Goal: Task Accomplishment & Management: Manage account settings

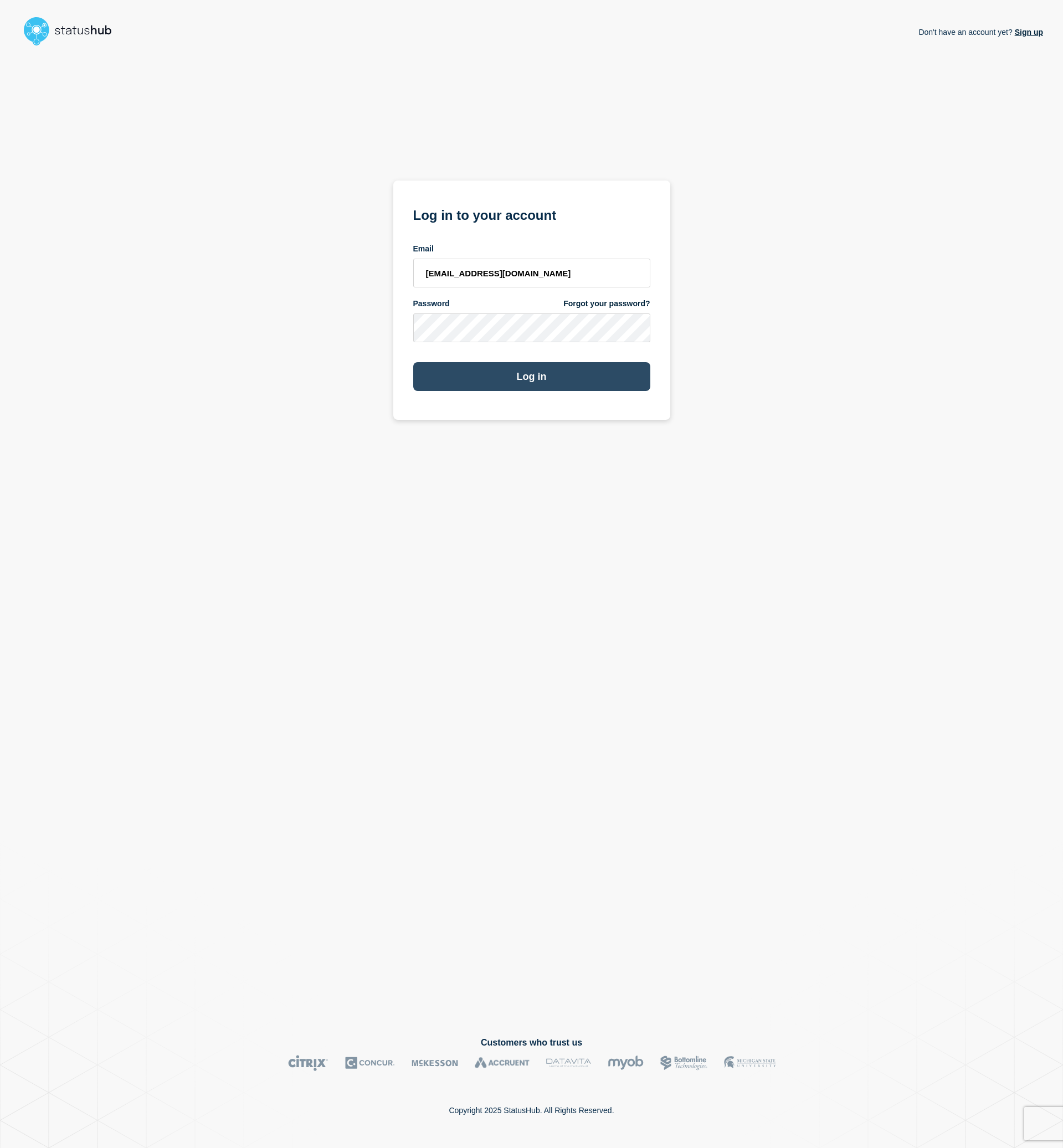
click at [623, 366] on button "Log in" at bounding box center [532, 376] width 237 height 28
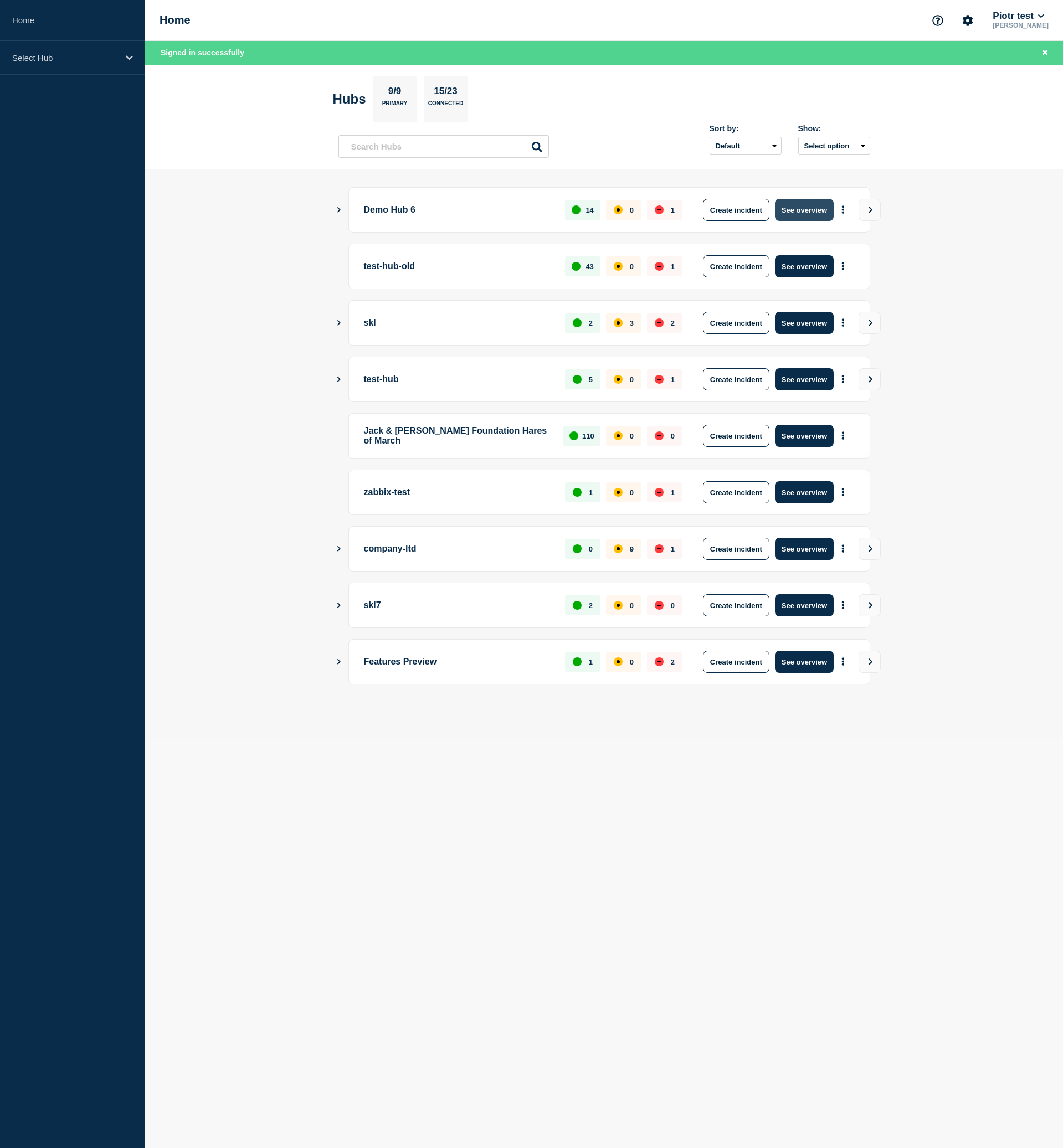
click at [818, 210] on button "See overview" at bounding box center [804, 210] width 59 height 23
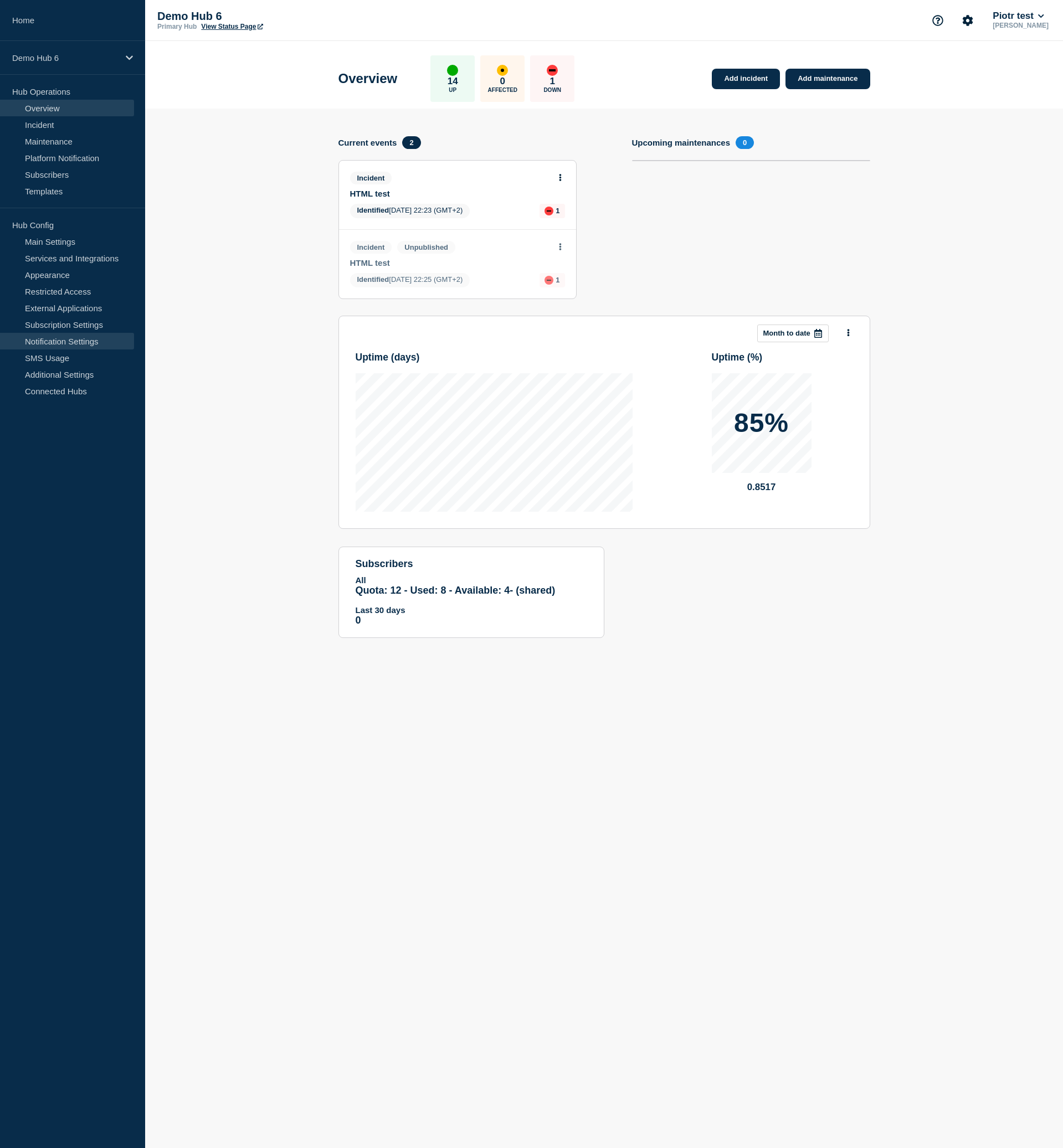
click at [65, 339] on link "Notification Settings" at bounding box center [67, 341] width 134 height 17
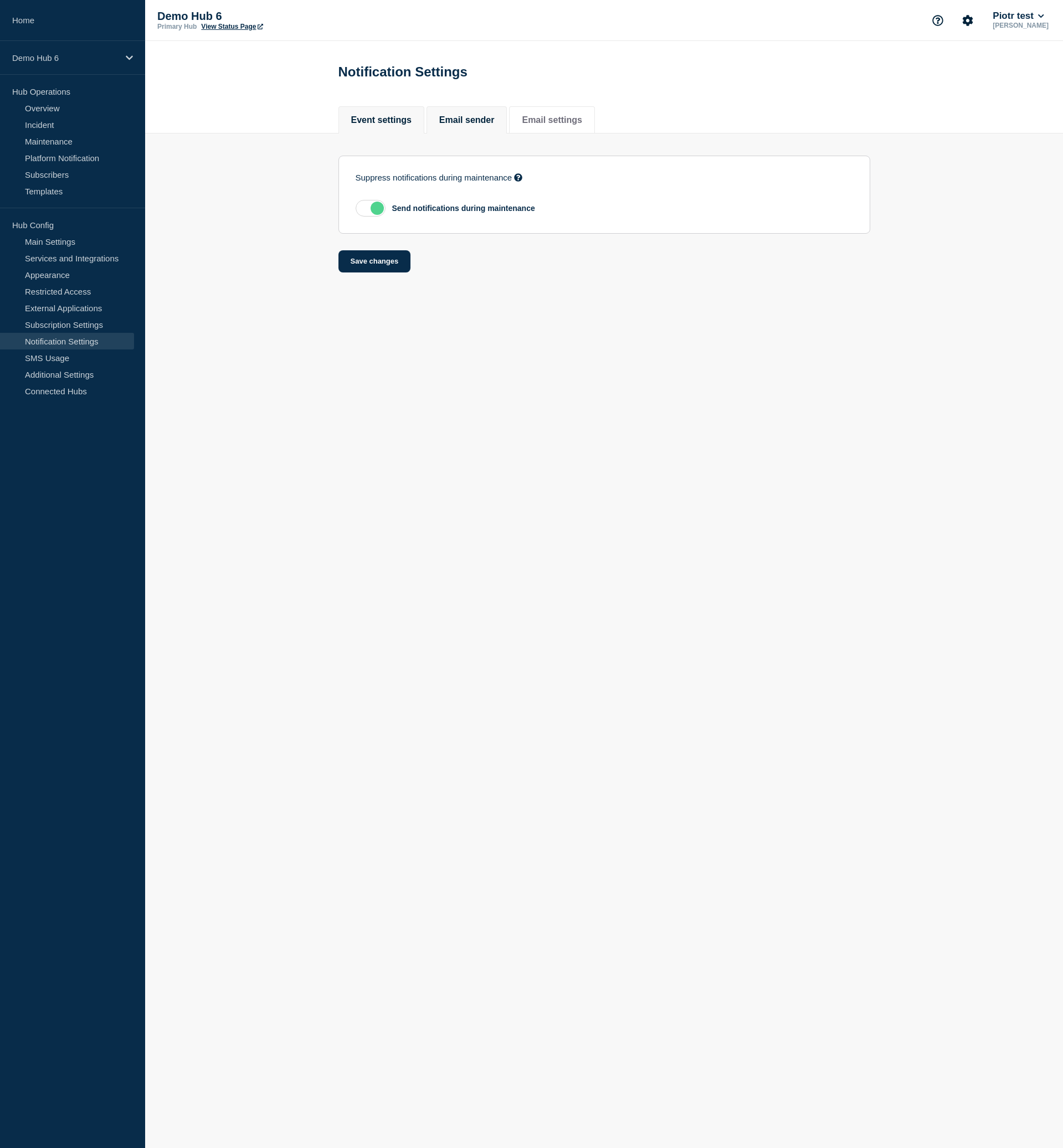
click at [475, 125] on button "Email sender" at bounding box center [466, 120] width 56 height 10
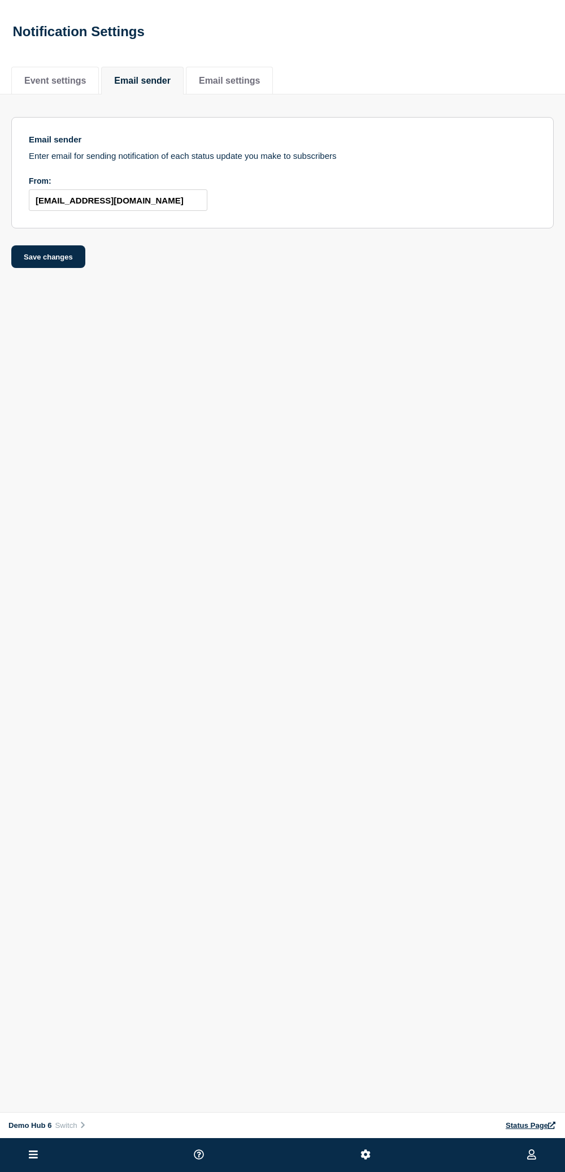
click at [480, 281] on main "Notification Settings Event settings Email sender Email settings Event settings…" at bounding box center [282, 142] width 565 height 285
click at [430, 411] on body "Home Demo Hub 6 Hub Operations Overview Incident Maintenance Platform Notificat…" at bounding box center [282, 586] width 565 height 1172
